Goal: Check status: Check status

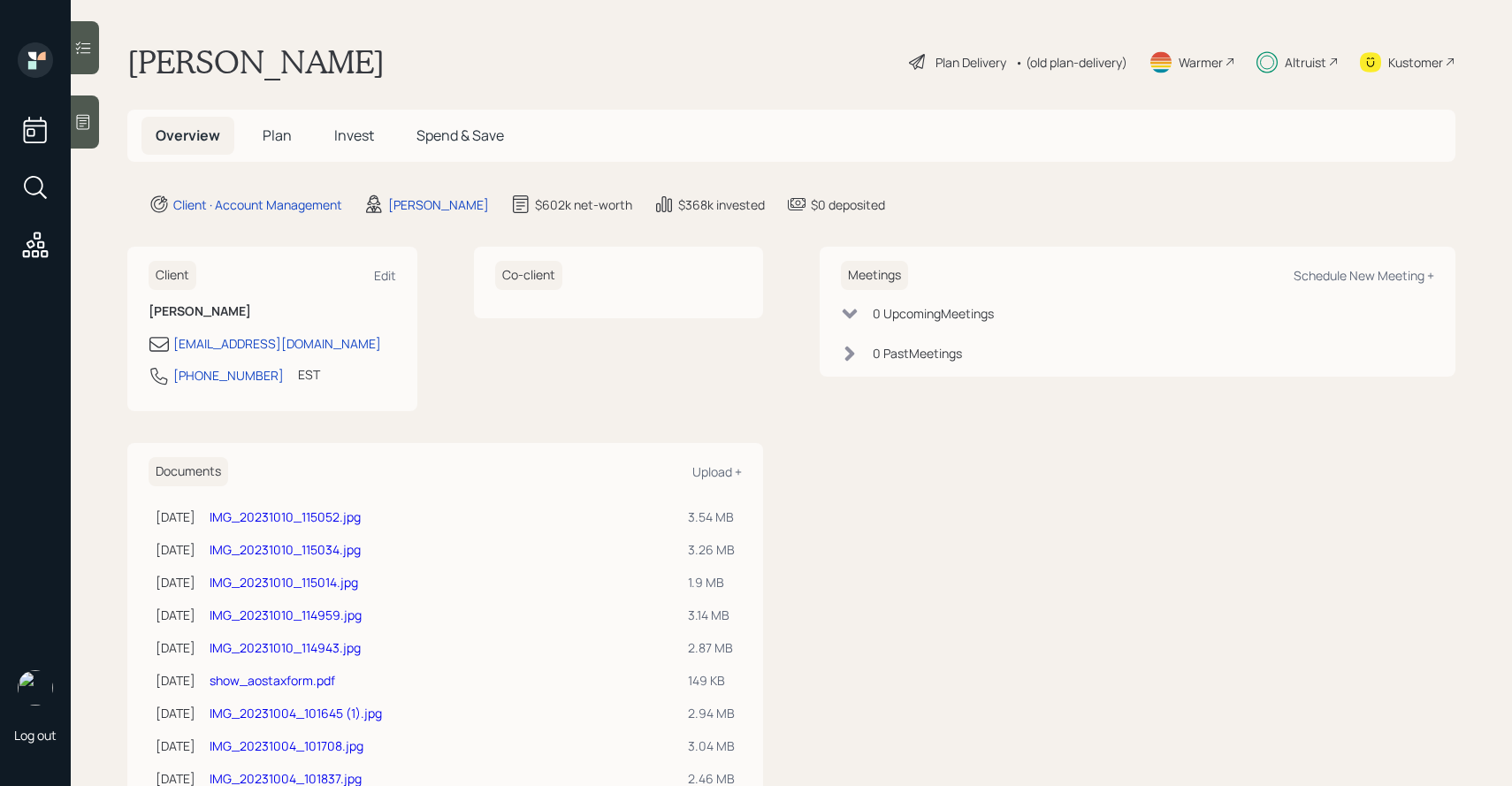
click at [360, 146] on h5 "Invest" at bounding box center [354, 135] width 68 height 38
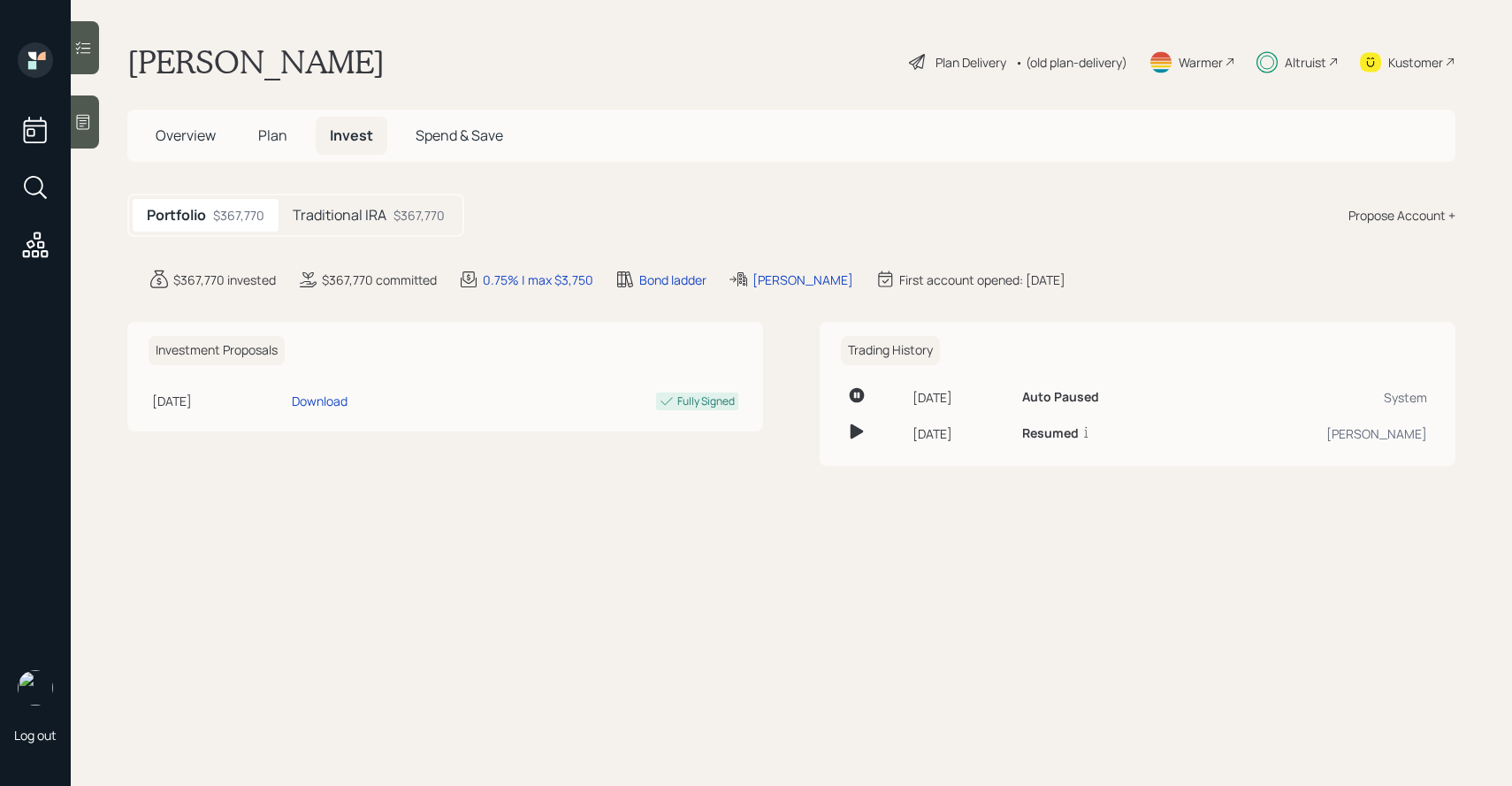
click at [409, 214] on div "$367,770" at bounding box center [418, 214] width 51 height 18
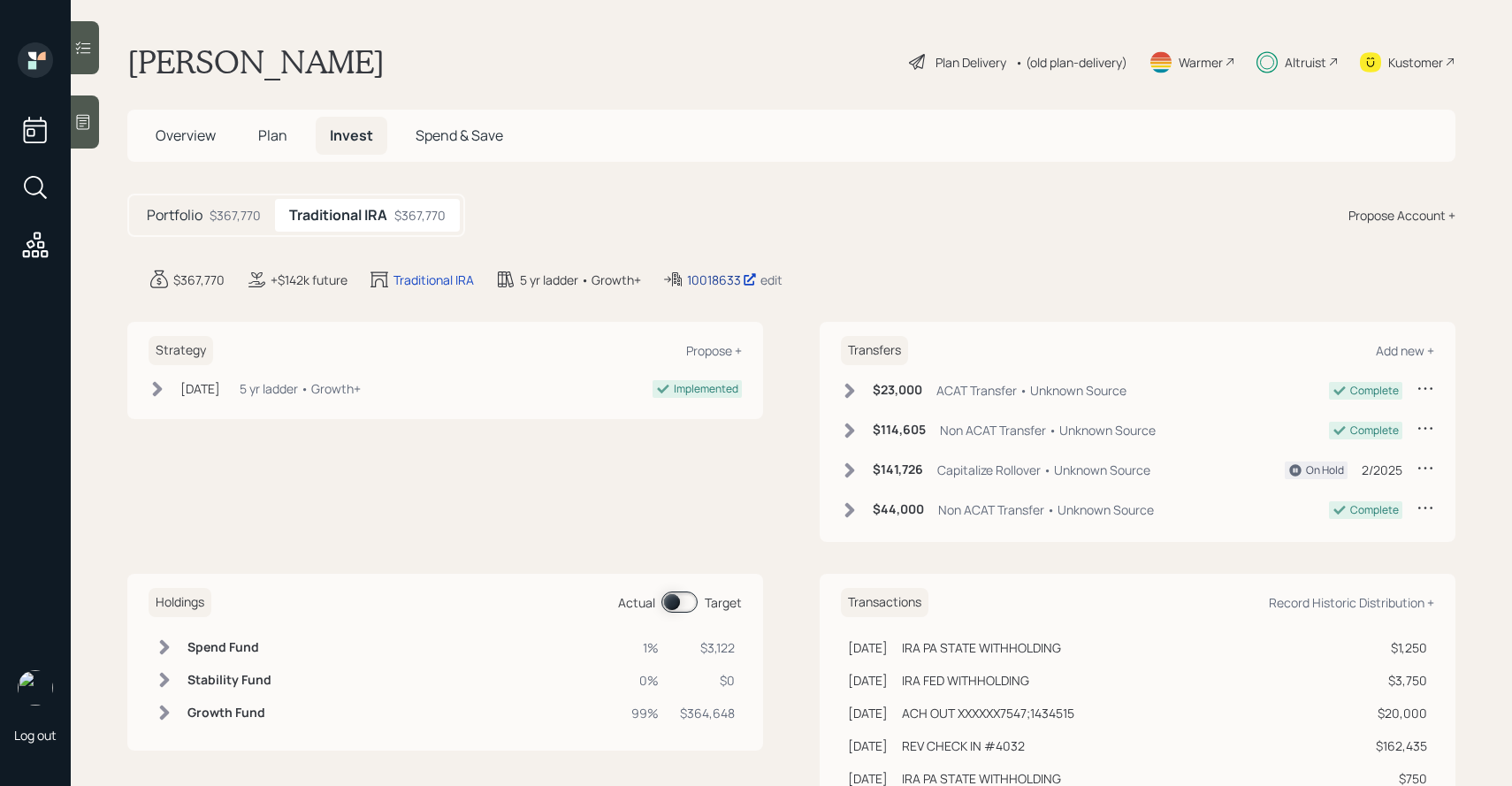
click at [724, 280] on div "10018633" at bounding box center [722, 279] width 70 height 18
click at [848, 466] on icon at bounding box center [850, 469] width 10 height 15
